Goal: Task Accomplishment & Management: Complete application form

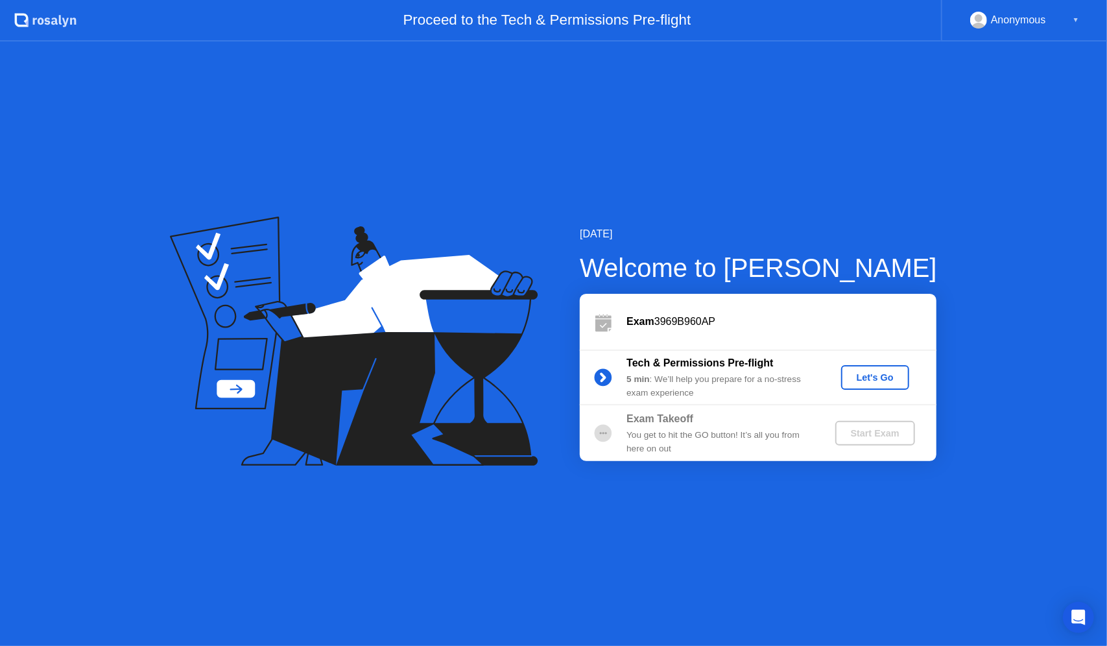
click at [885, 388] on button "Let's Go" at bounding box center [875, 377] width 68 height 25
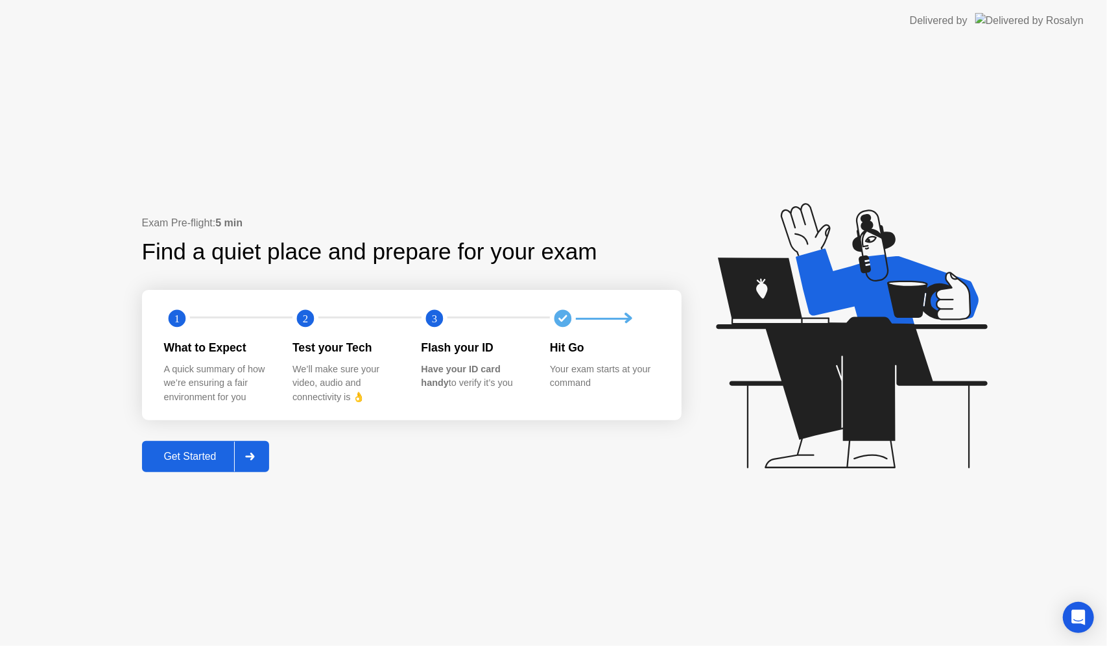
click at [187, 451] on div "Get Started" at bounding box center [190, 457] width 89 height 12
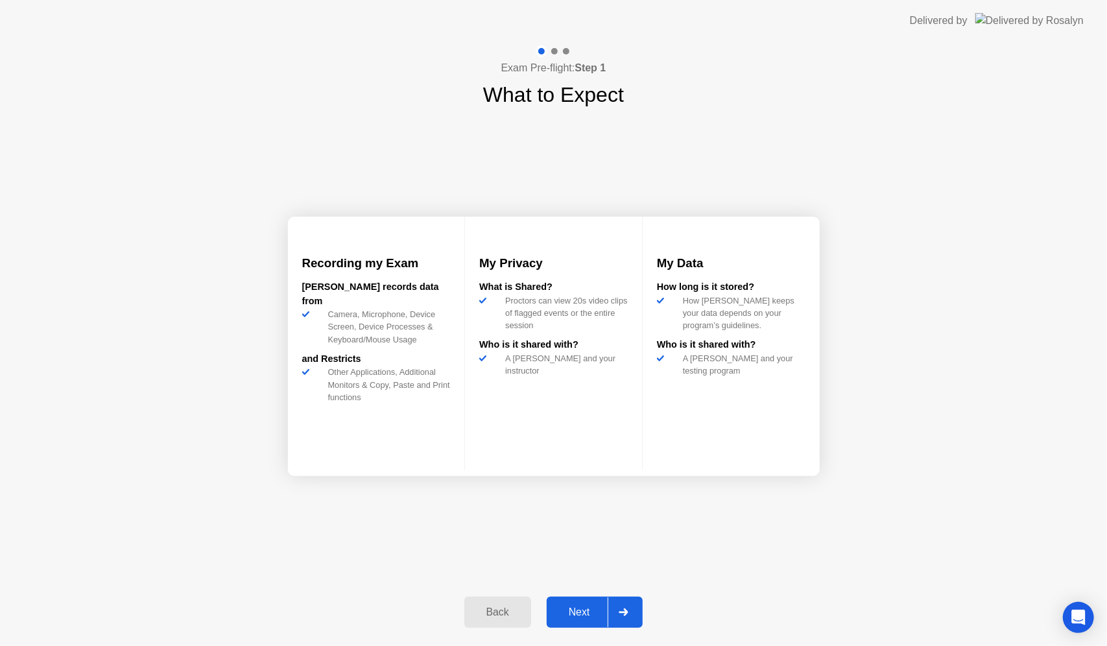
click at [596, 607] on div "Next" at bounding box center [580, 613] width 58 height 12
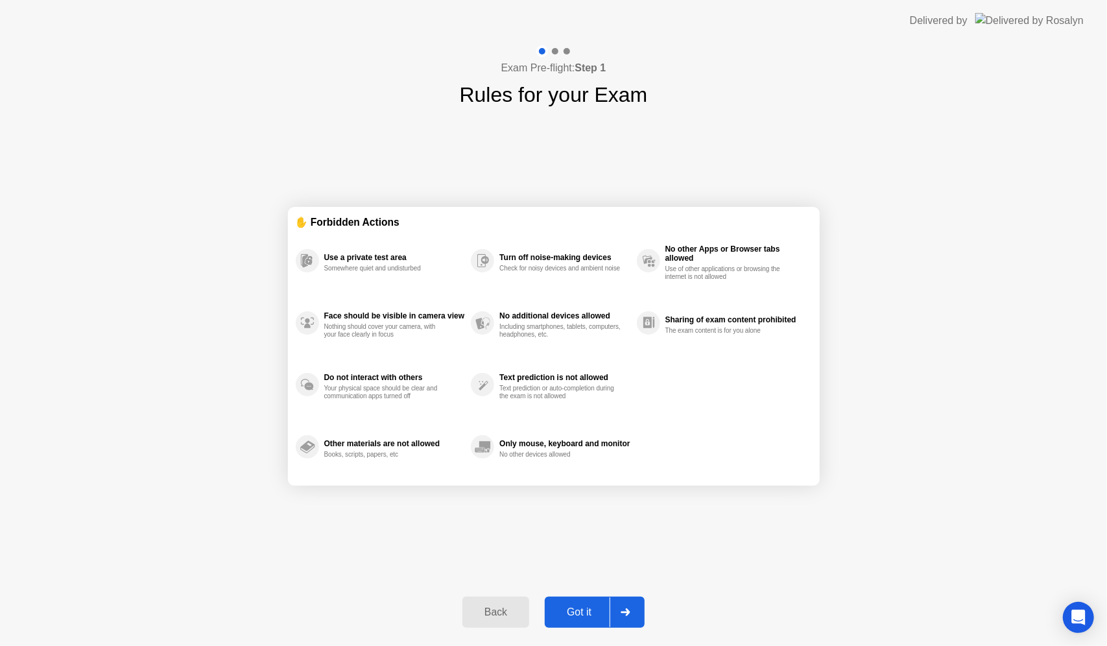
click at [594, 618] on div "Got it" at bounding box center [579, 613] width 61 height 12
select select "**********"
select select "*******"
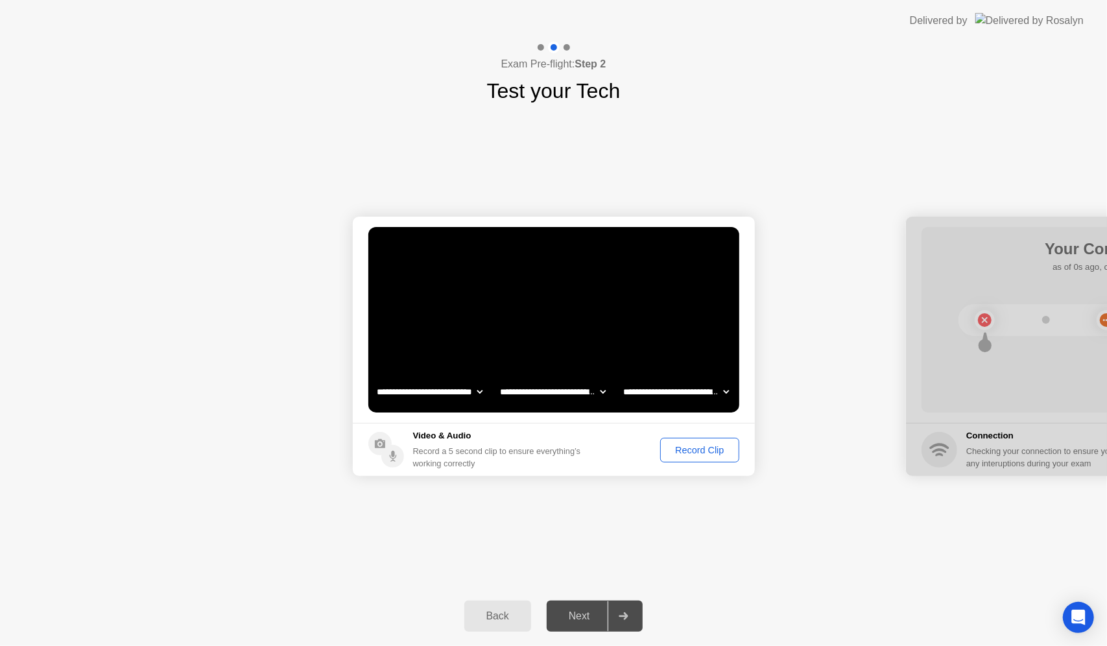
click at [711, 454] on div "Record Clip" at bounding box center [699, 450] width 69 height 10
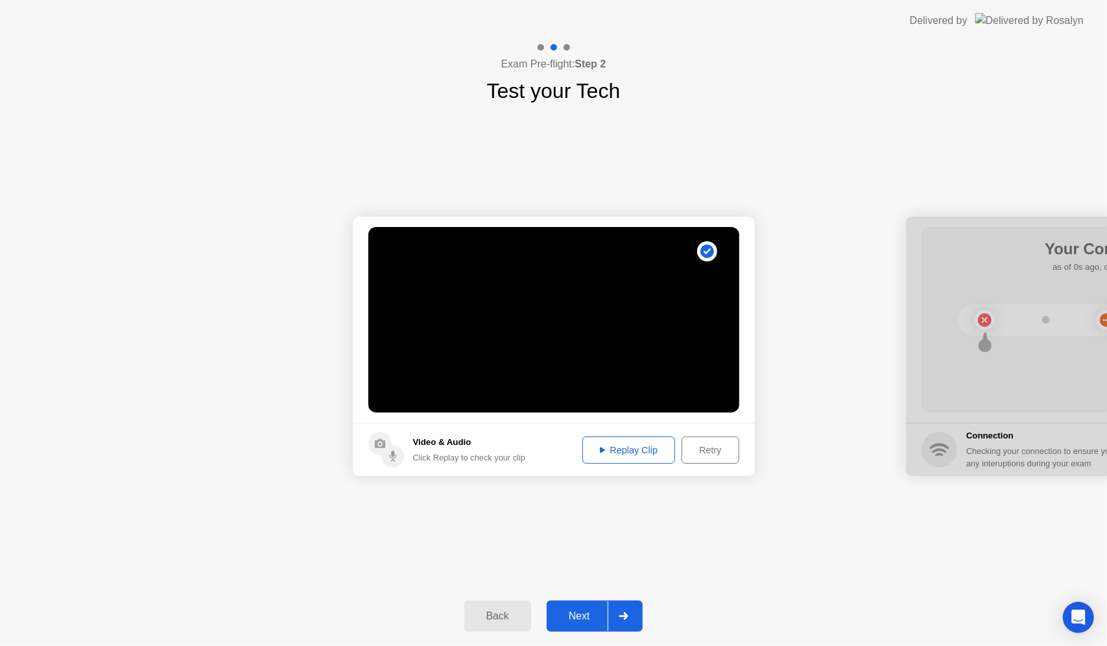
click at [612, 620] on div at bounding box center [623, 616] width 31 height 30
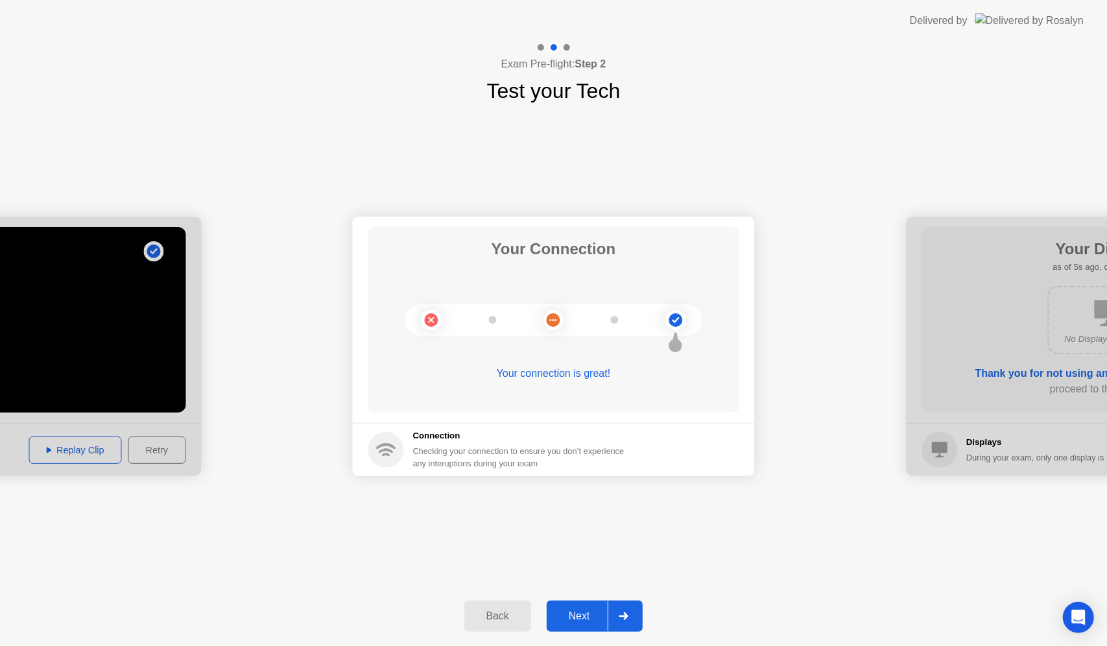
click at [601, 616] on div "Next" at bounding box center [580, 617] width 58 height 12
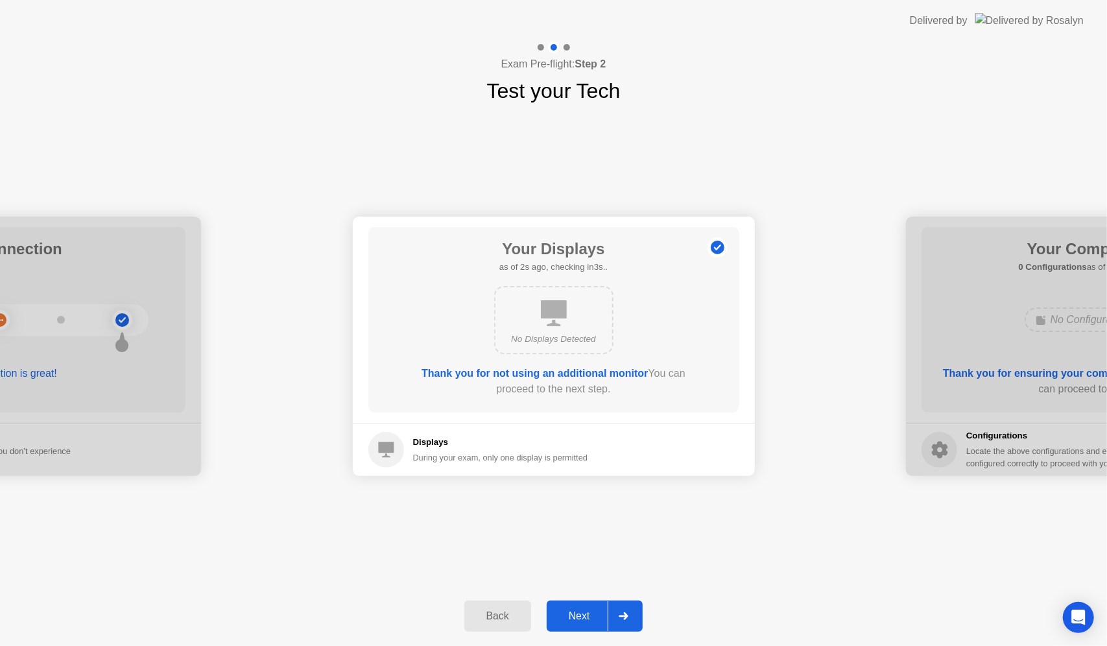
click at [594, 615] on div "Next" at bounding box center [580, 617] width 58 height 12
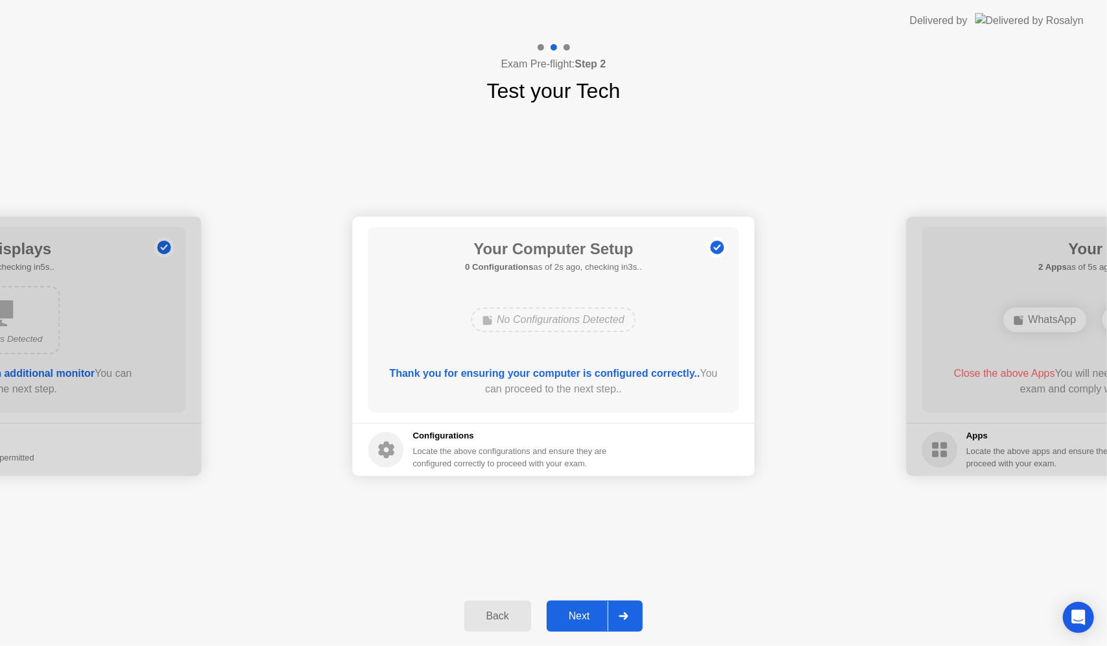
click at [594, 615] on div "Next" at bounding box center [580, 617] width 58 height 12
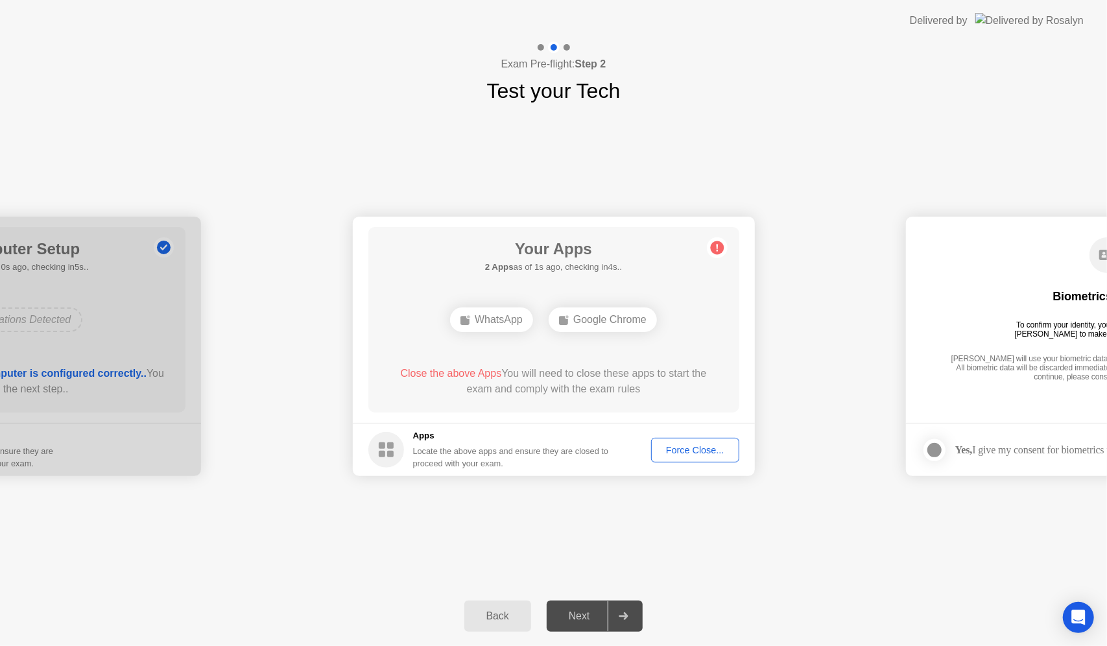
click at [702, 454] on div "Force Close..." at bounding box center [695, 450] width 79 height 10
click at [685, 448] on div "Force Close..." at bounding box center [695, 450] width 79 height 10
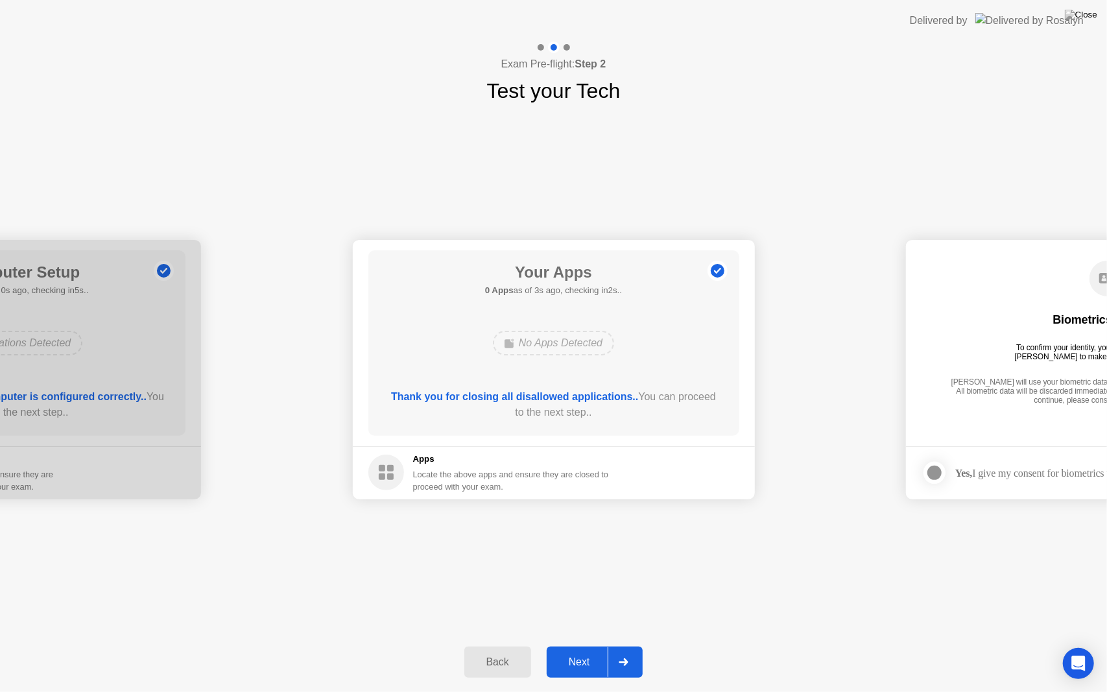
click at [617, 646] on div at bounding box center [623, 662] width 31 height 30
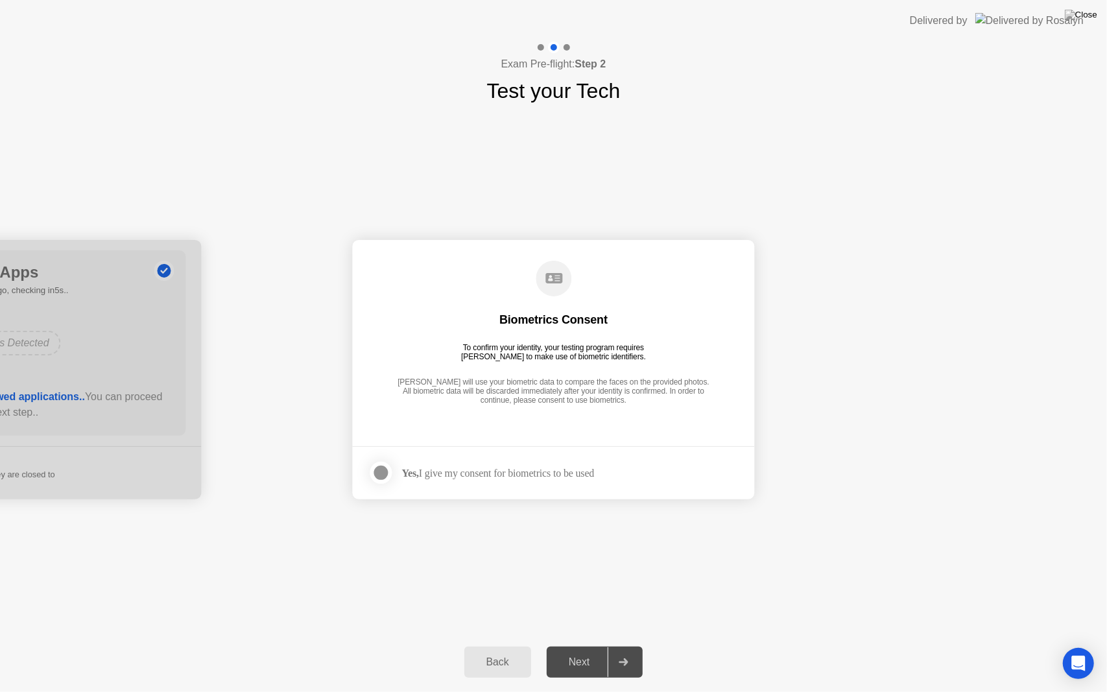
click at [382, 472] on div at bounding box center [382, 473] width 16 height 16
click at [599, 646] on div "Next" at bounding box center [580, 663] width 58 height 12
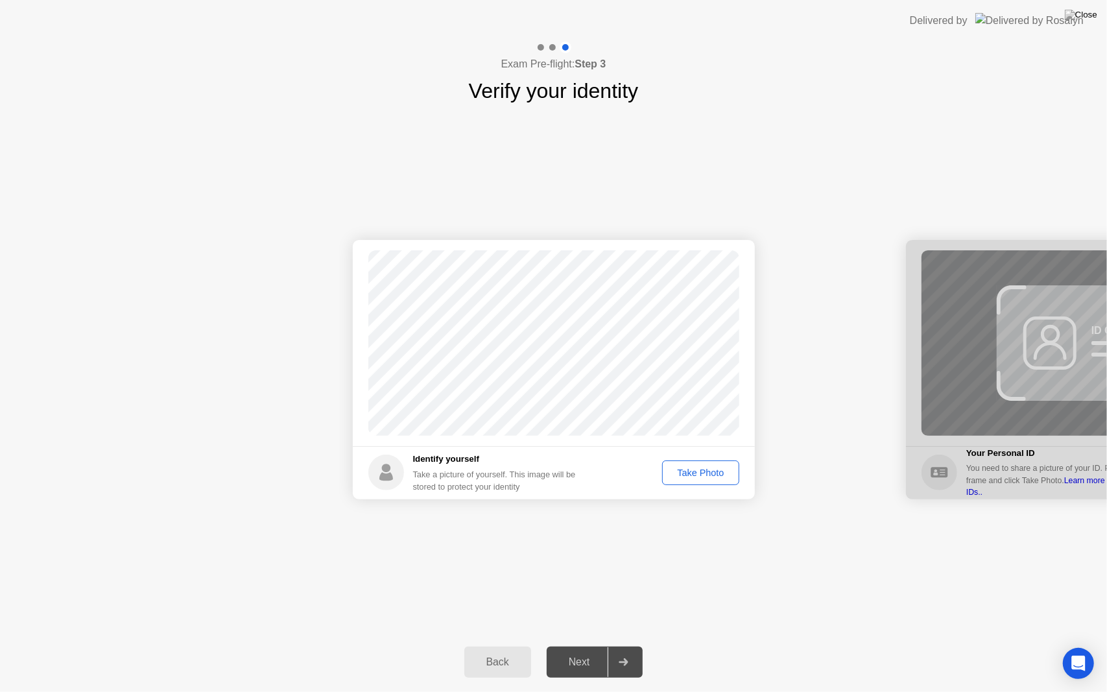
click at [707, 478] on div "Take Photo" at bounding box center [700, 473] width 67 height 10
click at [599, 646] on div "Next" at bounding box center [580, 663] width 58 height 12
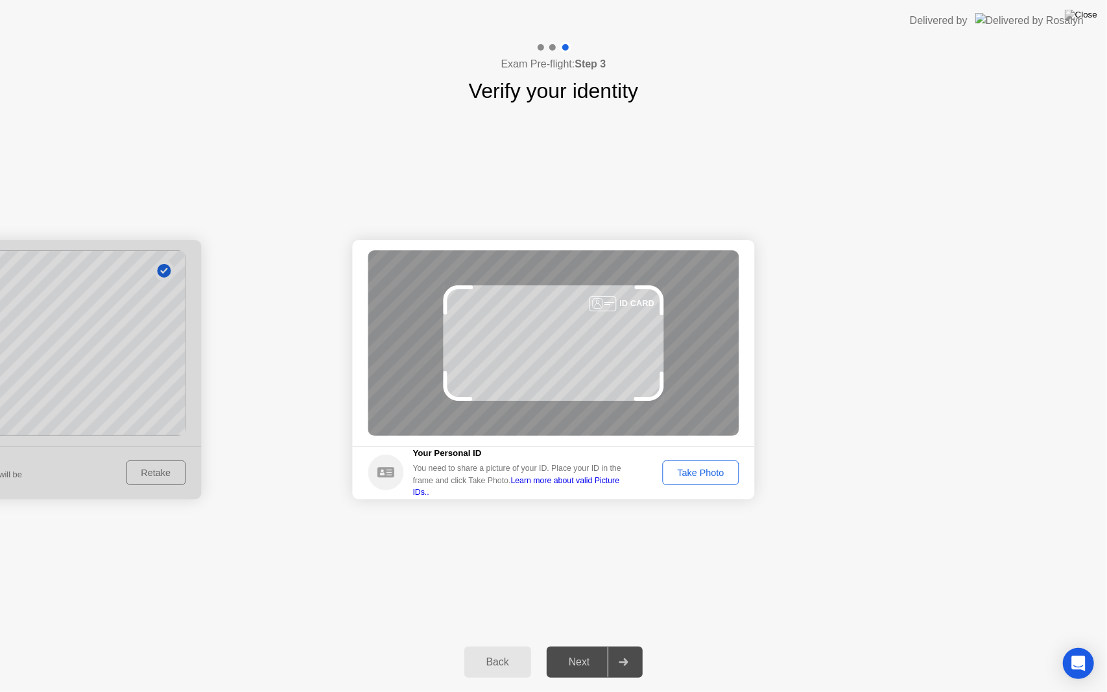
click at [705, 478] on div "Take Photo" at bounding box center [700, 473] width 67 height 10
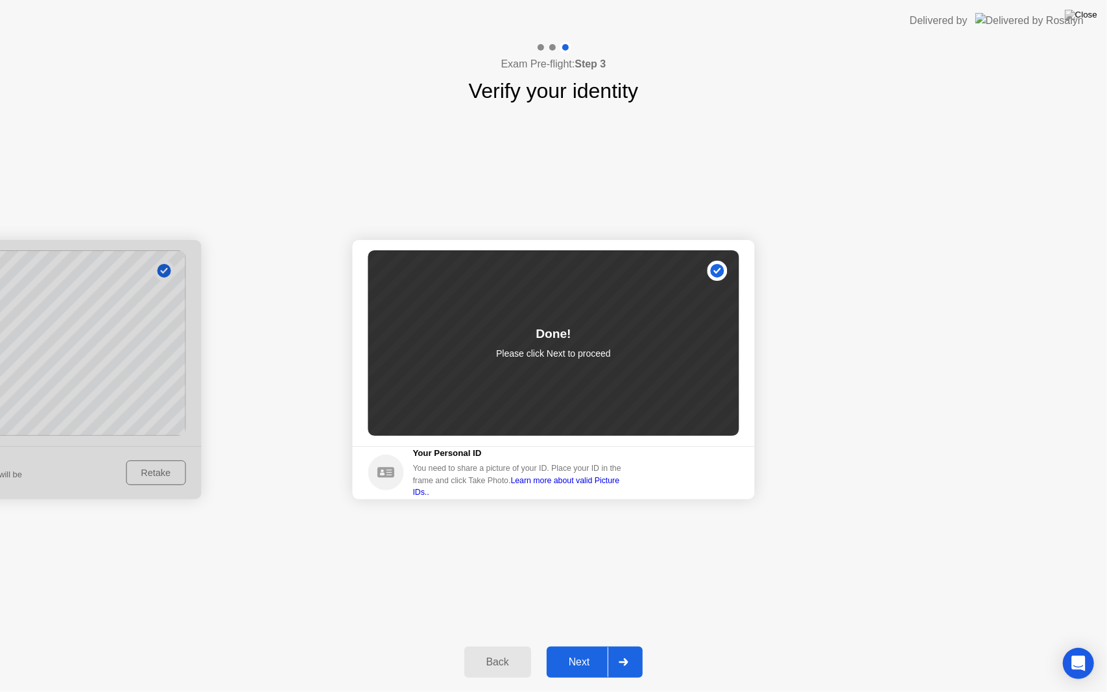
click at [613, 646] on div at bounding box center [623, 662] width 31 height 30
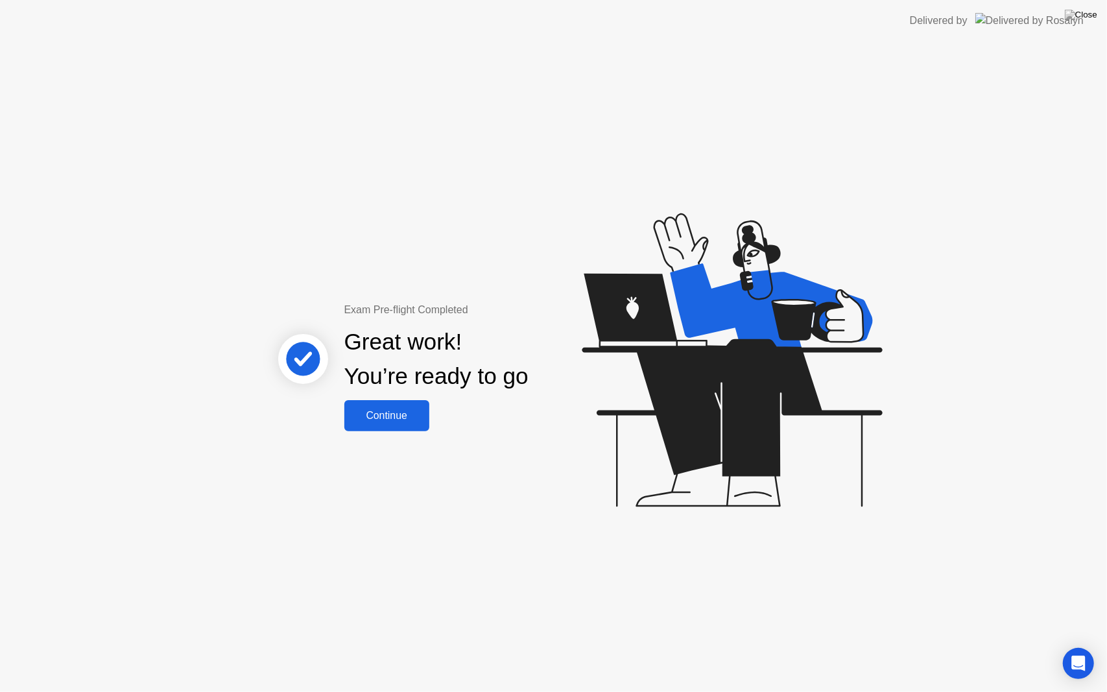
click at [397, 426] on button "Continue" at bounding box center [387, 415] width 85 height 31
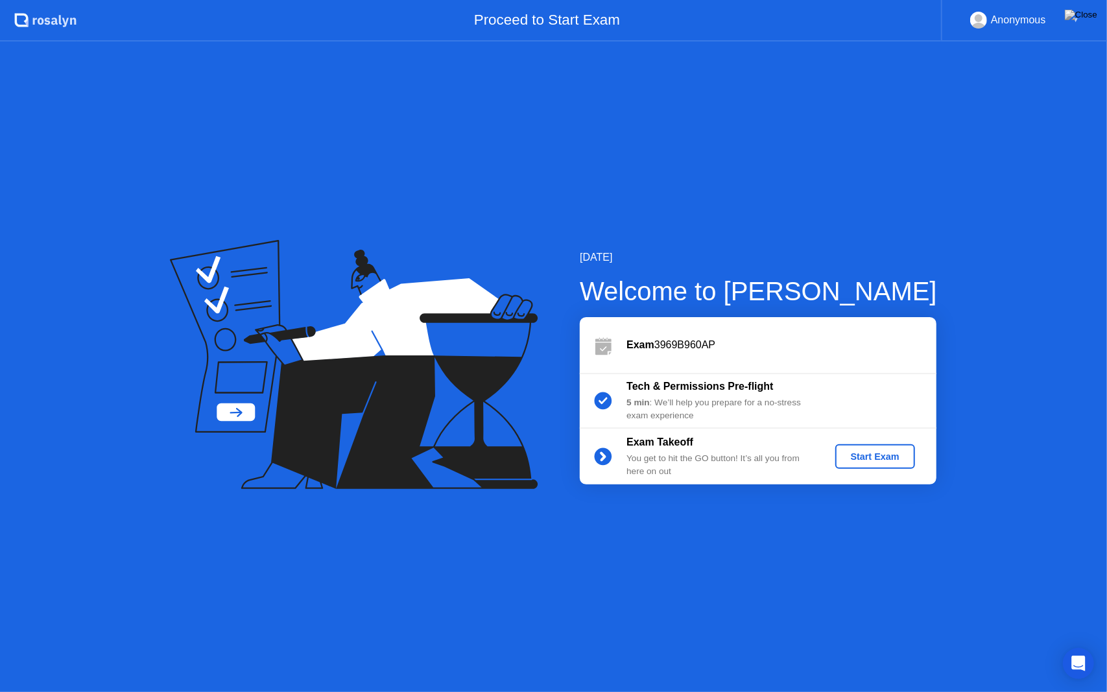
click at [867, 453] on div "Start Exam" at bounding box center [875, 457] width 69 height 10
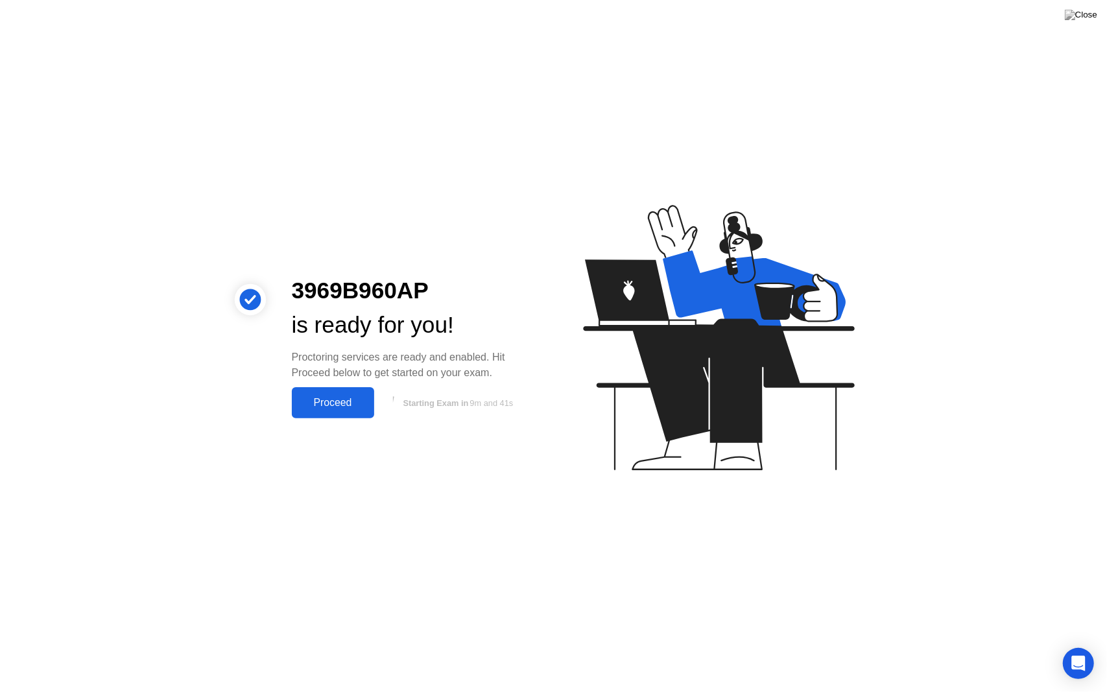
click at [335, 400] on div "Proceed" at bounding box center [333, 403] width 75 height 12
